Goal: Check status: Check status

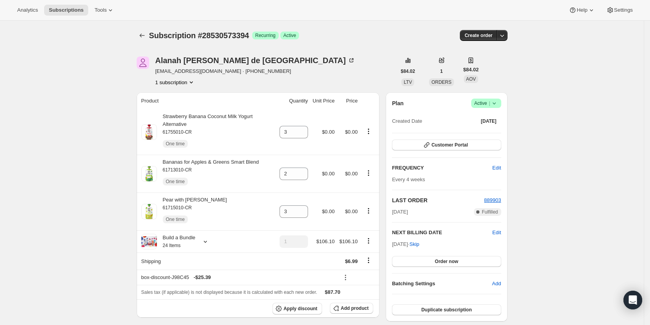
scroll to position [140, 0]
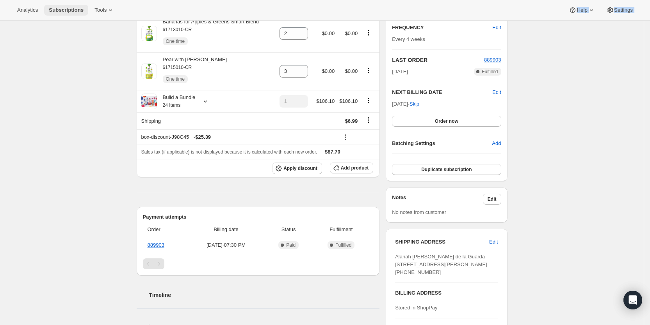
click at [73, 9] on span "Subscriptions" at bounding box center [66, 10] width 35 height 6
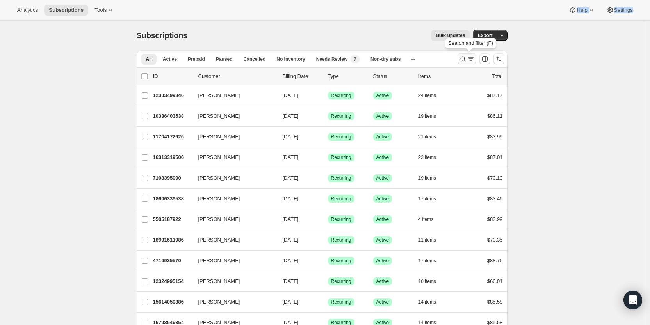
click at [474, 61] on icon "Search and filter results" at bounding box center [471, 59] width 8 height 8
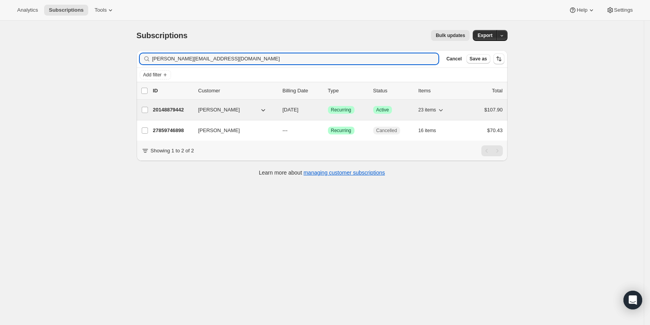
type input "[PERSON_NAME][EMAIL_ADDRESS][DOMAIN_NAME]"
click at [299, 111] on span "[DATE]" at bounding box center [291, 110] width 16 height 6
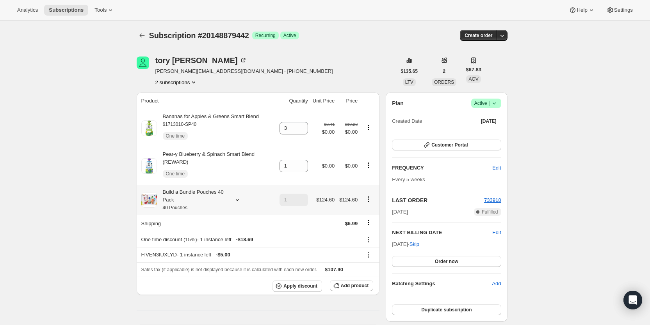
click at [241, 198] on icon at bounding box center [237, 200] width 8 height 8
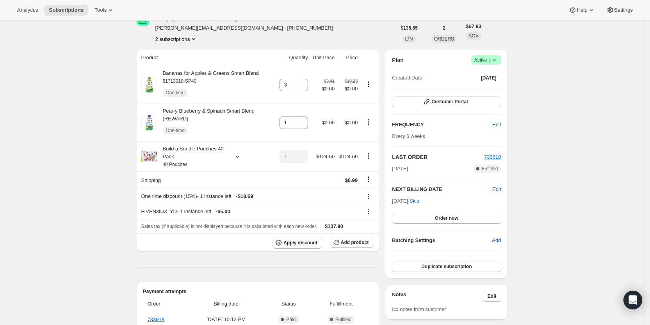
scroll to position [42, 0]
